Goal: Information Seeking & Learning: Learn about a topic

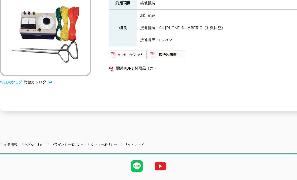
scroll to position [136, 0]
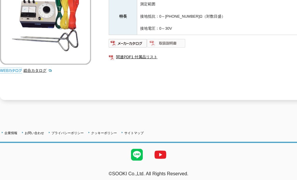
click at [173, 39] on img at bounding box center [166, 43] width 39 height 9
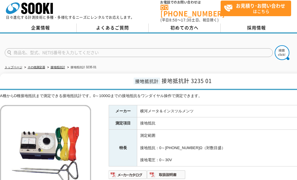
scroll to position [0, 0]
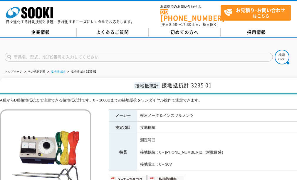
click at [62, 70] on link "接地抵抗計" at bounding box center [58, 71] width 15 height 3
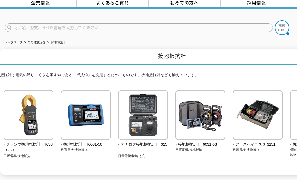
scroll to position [104, 0]
